Goal: Contribute content: Contribute content

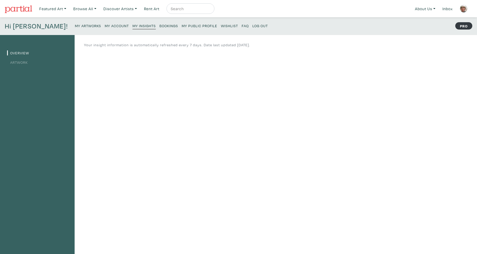
click at [24, 62] on link "Artwork" at bounding box center [17, 62] width 21 height 5
click at [75, 26] on small "My Artworks" at bounding box center [88, 25] width 26 height 5
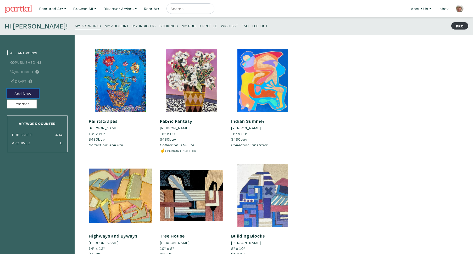
click at [29, 93] on button "Add New" at bounding box center [23, 93] width 32 height 9
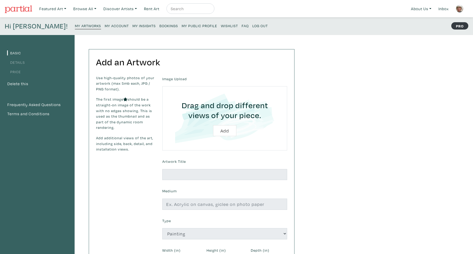
click at [226, 132] on input "file" at bounding box center [225, 119] width 110 height 50
type input "C:\fakepath\IMG_2376.jpg"
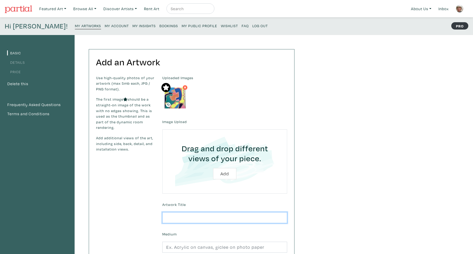
click at [167, 217] on input "text" at bounding box center [224, 218] width 125 height 11
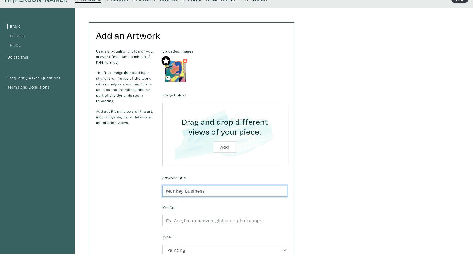
scroll to position [50, 0]
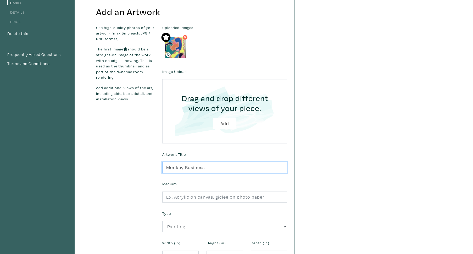
type input "Monkey Business"
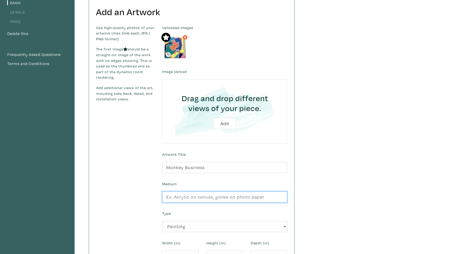
click at [173, 197] on input "text" at bounding box center [224, 197] width 125 height 11
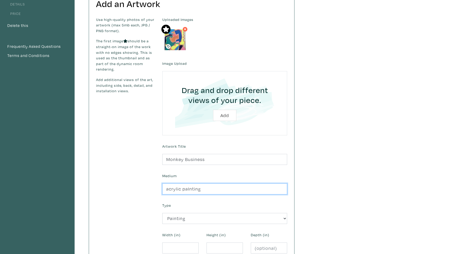
scroll to position [109, 0]
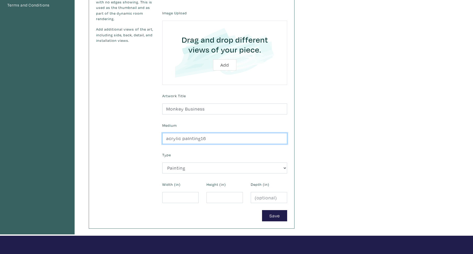
type input "acrylic paInting16"
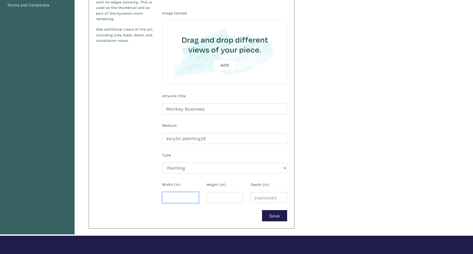
click at [172, 197] on input "number" at bounding box center [180, 197] width 36 height 11
type input "16"
click at [210, 198] on input "number" at bounding box center [225, 197] width 36 height 11
type input "20"
click at [271, 214] on button "Save" at bounding box center [274, 215] width 25 height 11
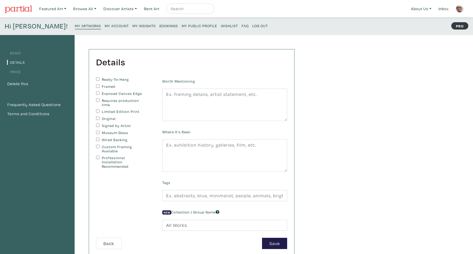
click at [98, 119] on input "Original" at bounding box center [97, 118] width 3 height 3
checkbox input "true"
click at [97, 127] on input "Signed by Artist" at bounding box center [97, 125] width 3 height 3
checkbox input "true"
drag, startPoint x: 98, startPoint y: 147, endPoint x: 173, endPoint y: 91, distance: 93.7
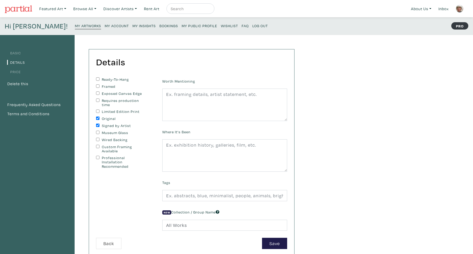
click at [98, 146] on input "Custom Framing Available" at bounding box center [97, 146] width 3 height 3
checkbox input "true"
click at [165, 94] on textarea at bounding box center [224, 105] width 125 height 32
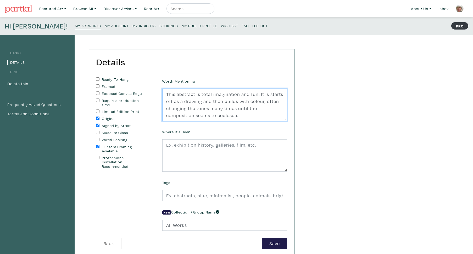
scroll to position [2, 0]
click at [214, 121] on textarea "This abstract is total imagination and fun. It is starts off as a drawing and t…" at bounding box center [224, 105] width 125 height 32
click at [246, 121] on textarea "This abstract is total imagination and fun. It is starts off as a drawing and t…" at bounding box center [224, 105] width 125 height 32
click at [276, 121] on textarea "This abstract is total imagination and fun. It is starts off as a drawing and t…" at bounding box center [224, 105] width 125 height 32
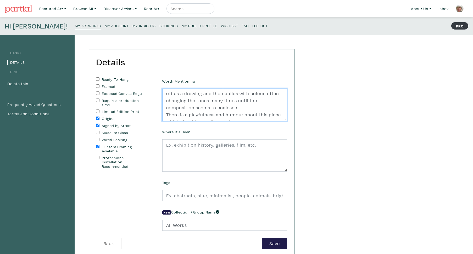
type textarea "This abstract is total imagination and fun. It is starts off as a drawing and t…"
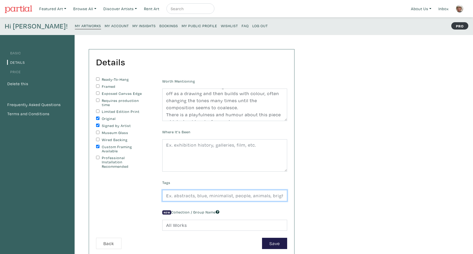
click at [163, 202] on input "text" at bounding box center [224, 195] width 125 height 11
click at [282, 202] on input "abstract,large,acrylic,painting,contemporary,modern,organic,native,indigenous," at bounding box center [224, 195] width 125 height 11
type input "abstract,large,acrylic,painting,contemporary,modern,organic,native,indige,"
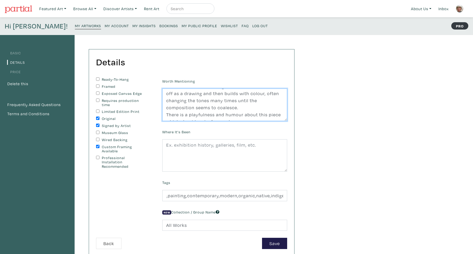
click at [241, 107] on textarea "This abstract is total imagination and fun. It is starts off as a drawing and t…" at bounding box center [224, 105] width 125 height 32
type textarea "This abstract is total imagination and fun. It is starts off as a drawing and t…"
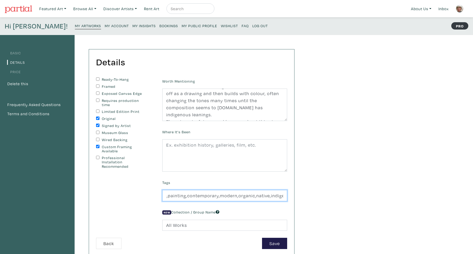
click at [282, 202] on input "abstract,large,acrylic,painting,contemporary,modern,organic,native,indige," at bounding box center [224, 195] width 125 height 11
click at [283, 202] on input "abstract,large,acrylic,painting,contemporary,modern,organic,native,[DEMOGRAPHIC…" at bounding box center [224, 195] width 125 height 11
type input "abstract,large,acrylic,painting,contemporary,modern,colourful,organic,native,[D…"
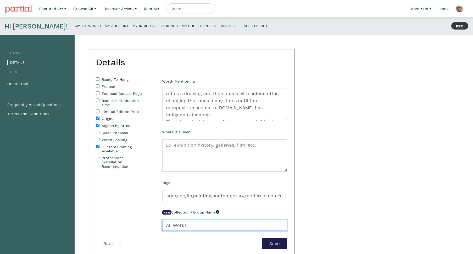
click at [165, 231] on input "All Works" at bounding box center [224, 225] width 125 height 11
click at [195, 231] on input "absAll Works" at bounding box center [224, 225] width 125 height 11
type input "abstract"
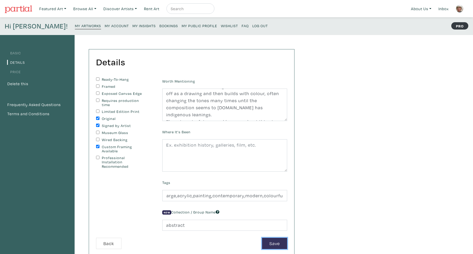
click at [266, 249] on button "Save" at bounding box center [274, 243] width 25 height 11
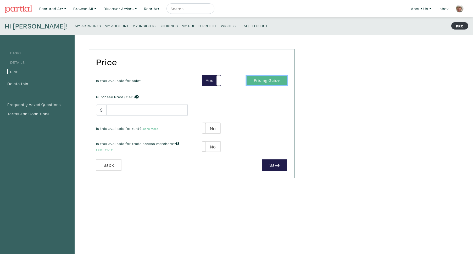
click at [253, 81] on link "Pricing Guide" at bounding box center [267, 80] width 41 height 9
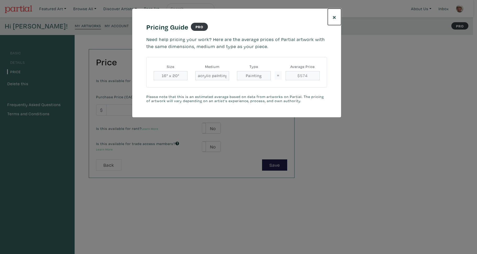
click at [334, 16] on span "×" at bounding box center [334, 16] width 4 height 9
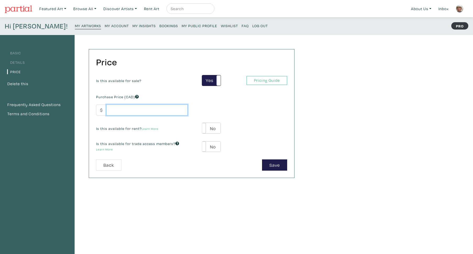
click at [111, 110] on input "number" at bounding box center [146, 110] width 81 height 11
type input "480"
click at [272, 164] on button "Save" at bounding box center [274, 165] width 25 height 11
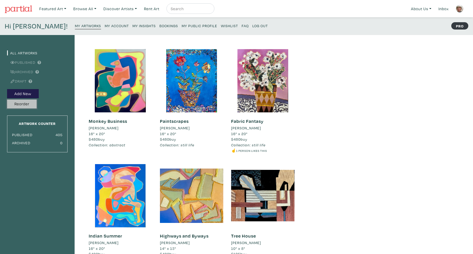
click at [22, 104] on button "Reorder" at bounding box center [22, 104] width 30 height 9
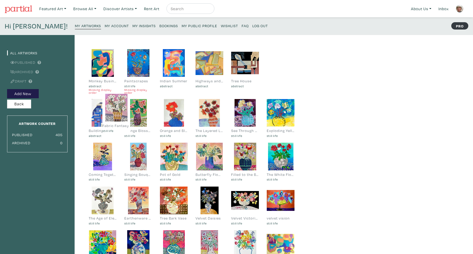
drag, startPoint x: 171, startPoint y: 70, endPoint x: 113, endPoint y: 115, distance: 72.9
click at [113, 115] on div at bounding box center [116, 108] width 28 height 28
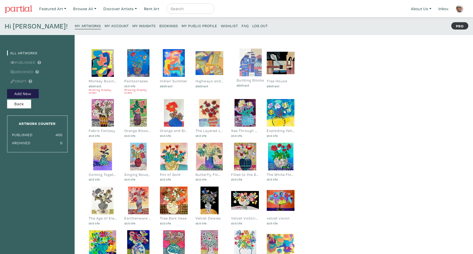
drag, startPoint x: 103, startPoint y: 114, endPoint x: 249, endPoint y: 65, distance: 154.2
click at [250, 65] on div at bounding box center [251, 63] width 28 height 28
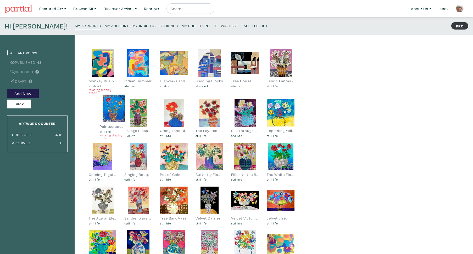
drag, startPoint x: 143, startPoint y: 68, endPoint x: 117, endPoint y: 114, distance: 52.9
click at [117, 115] on div at bounding box center [114, 109] width 28 height 28
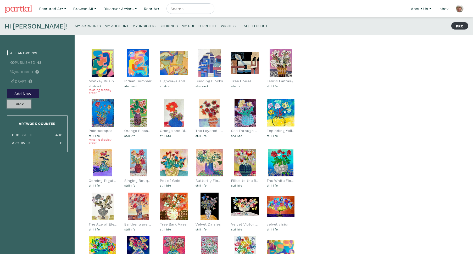
click at [20, 104] on button "Back" at bounding box center [19, 104] width 24 height 9
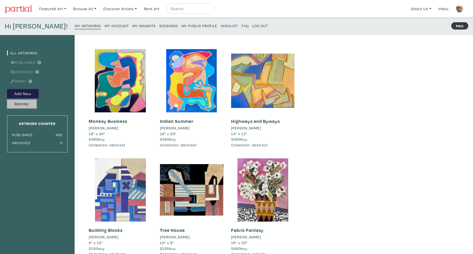
click at [27, 106] on button "Reorder" at bounding box center [22, 104] width 30 height 9
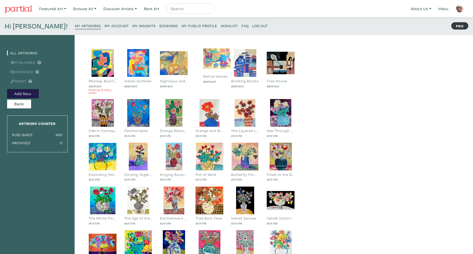
drag, startPoint x: 277, startPoint y: 242, endPoint x: 213, endPoint y: 56, distance: 196.4
click at [213, 56] on div at bounding box center [217, 59] width 28 height 28
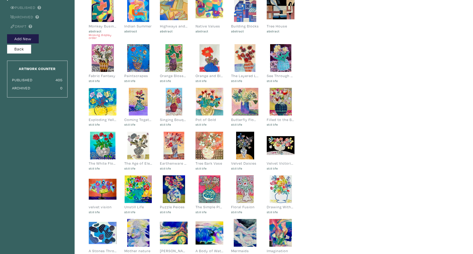
scroll to position [59, 0]
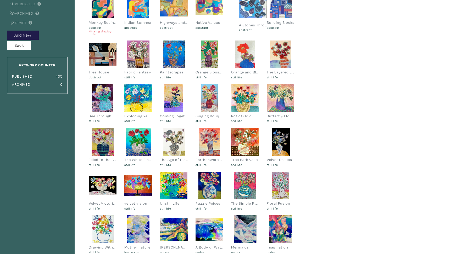
drag, startPoint x: 102, startPoint y: 231, endPoint x: 252, endPoint y: 8, distance: 268.5
click at [252, 8] on div at bounding box center [253, 7] width 28 height 28
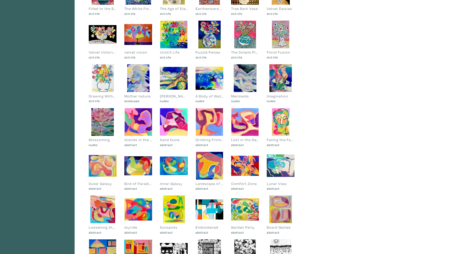
scroll to position [209, 0]
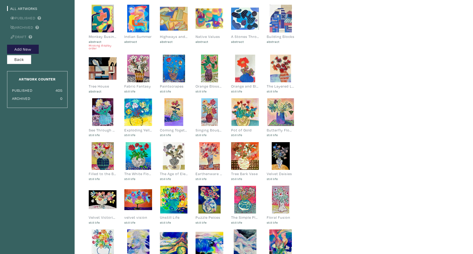
scroll to position [21, 0]
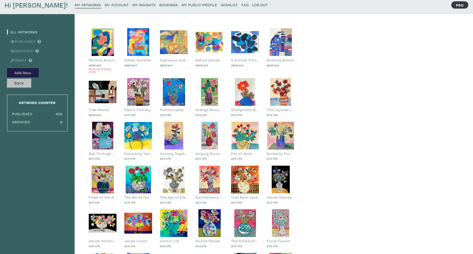
click at [18, 82] on button "Back" at bounding box center [19, 83] width 24 height 9
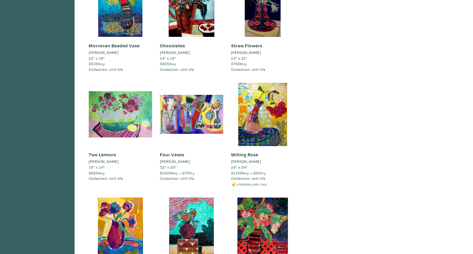
scroll to position [3669, 0]
